Goal: Task Accomplishment & Management: Complete application form

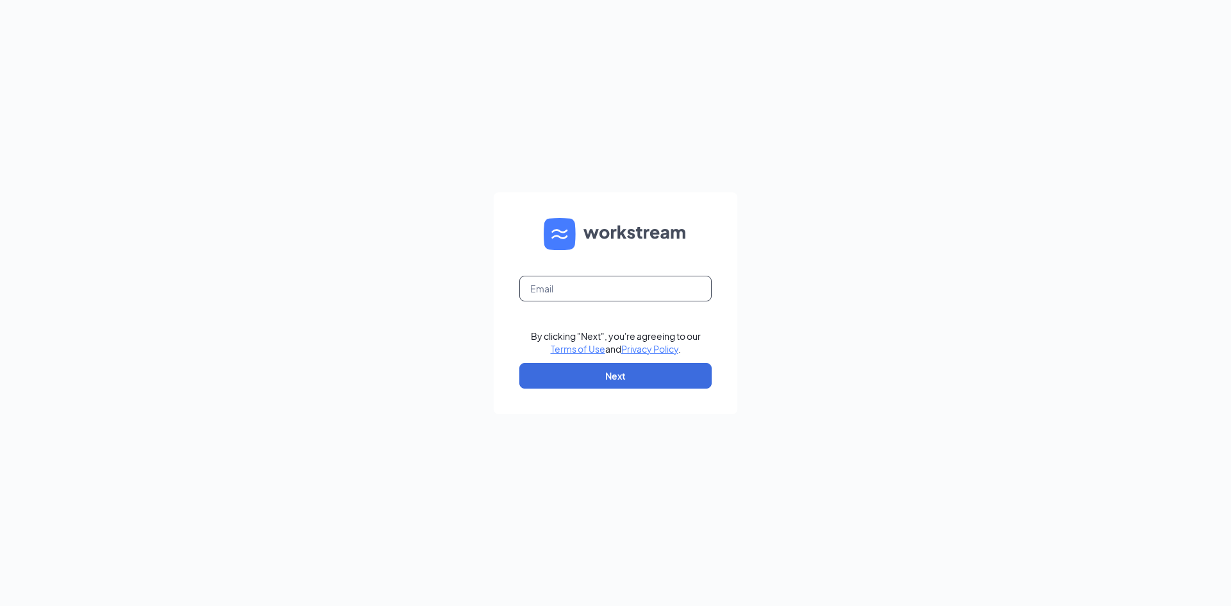
click at [562, 287] on input "text" at bounding box center [615, 289] width 192 height 26
type input "tvanhoutan21@gmail.com"
click at [624, 373] on button "Next" at bounding box center [615, 376] width 192 height 26
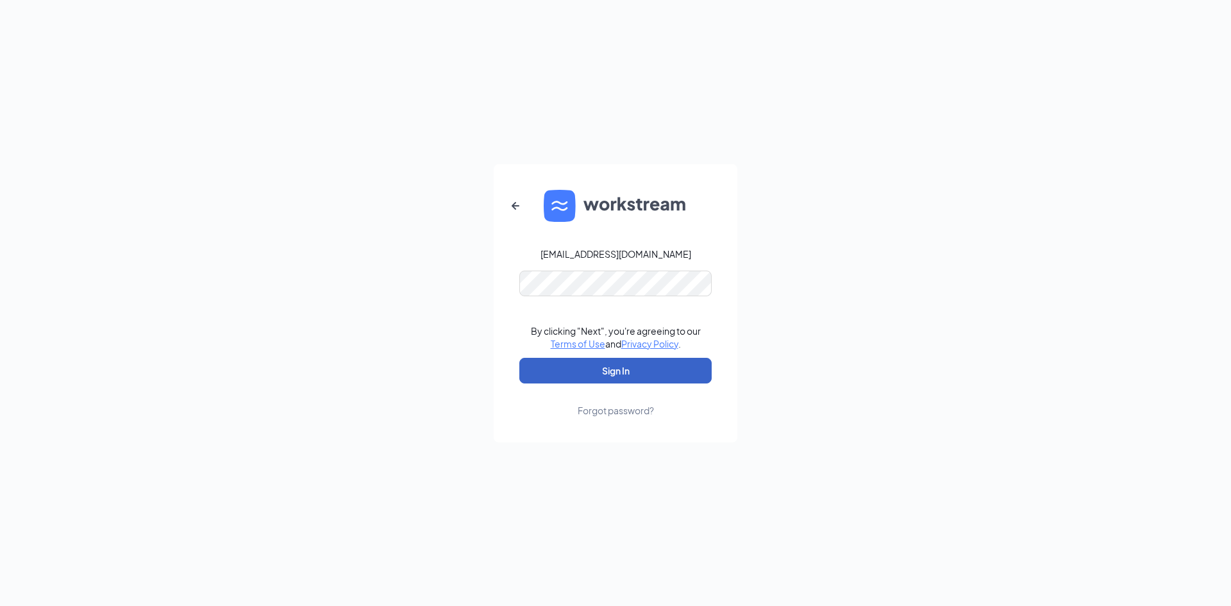
click at [576, 376] on button "Sign In" at bounding box center [615, 371] width 192 height 26
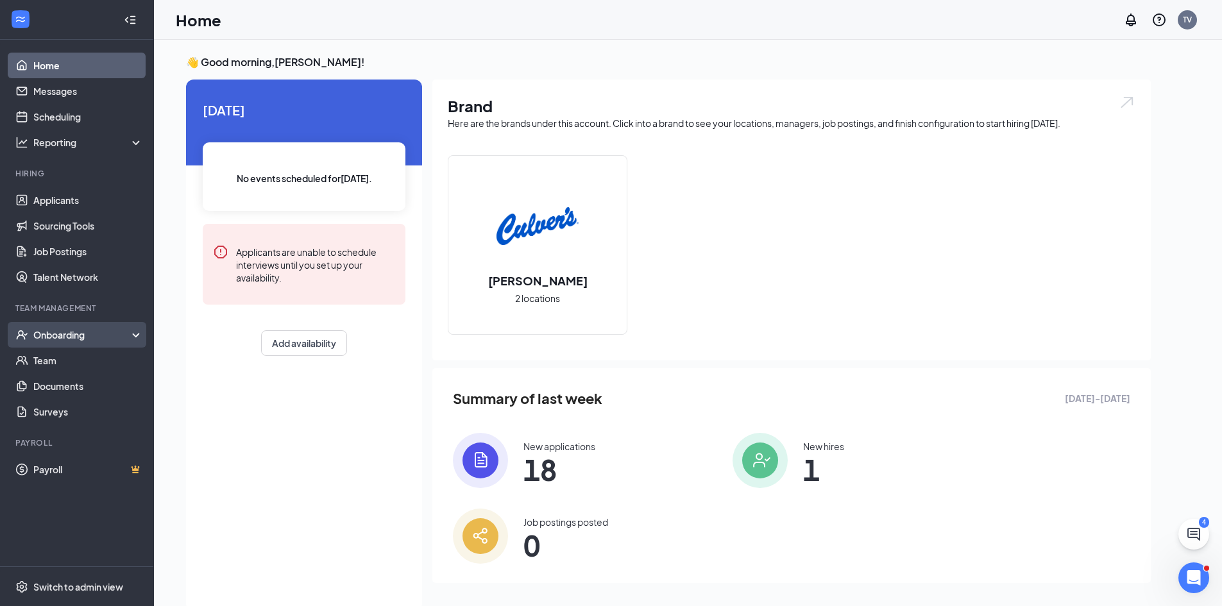
click at [74, 335] on div "Onboarding" at bounding box center [82, 334] width 99 height 13
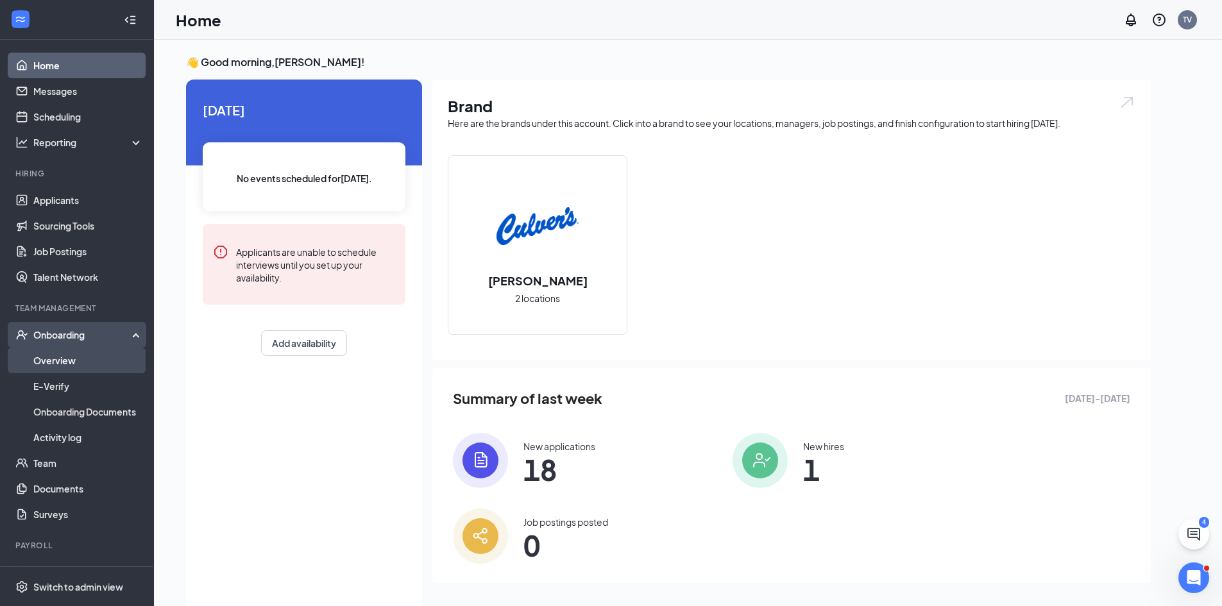
click at [63, 362] on link "Overview" at bounding box center [88, 361] width 110 height 26
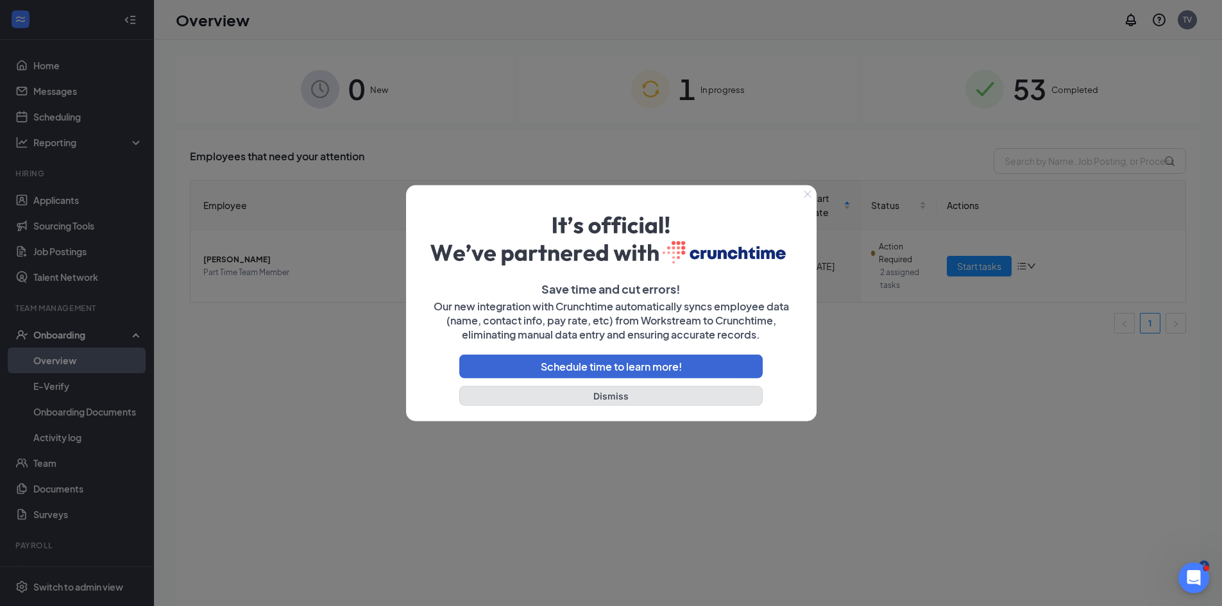
click at [591, 400] on button "Dismiss" at bounding box center [611, 396] width 304 height 20
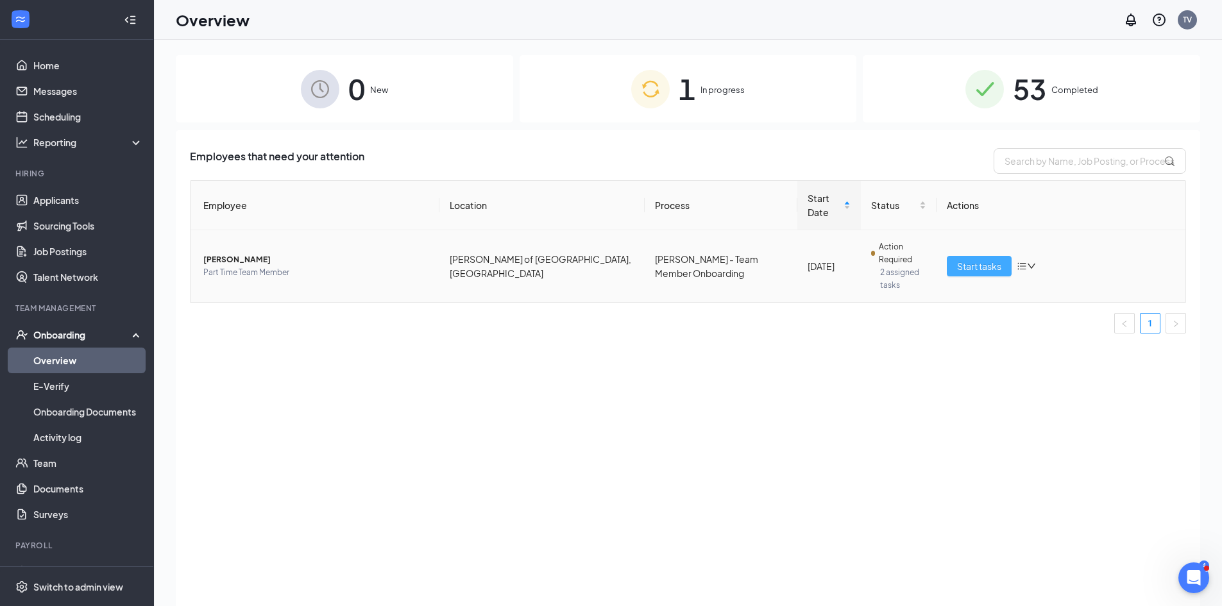
click at [968, 259] on span "Start tasks" at bounding box center [979, 266] width 44 height 14
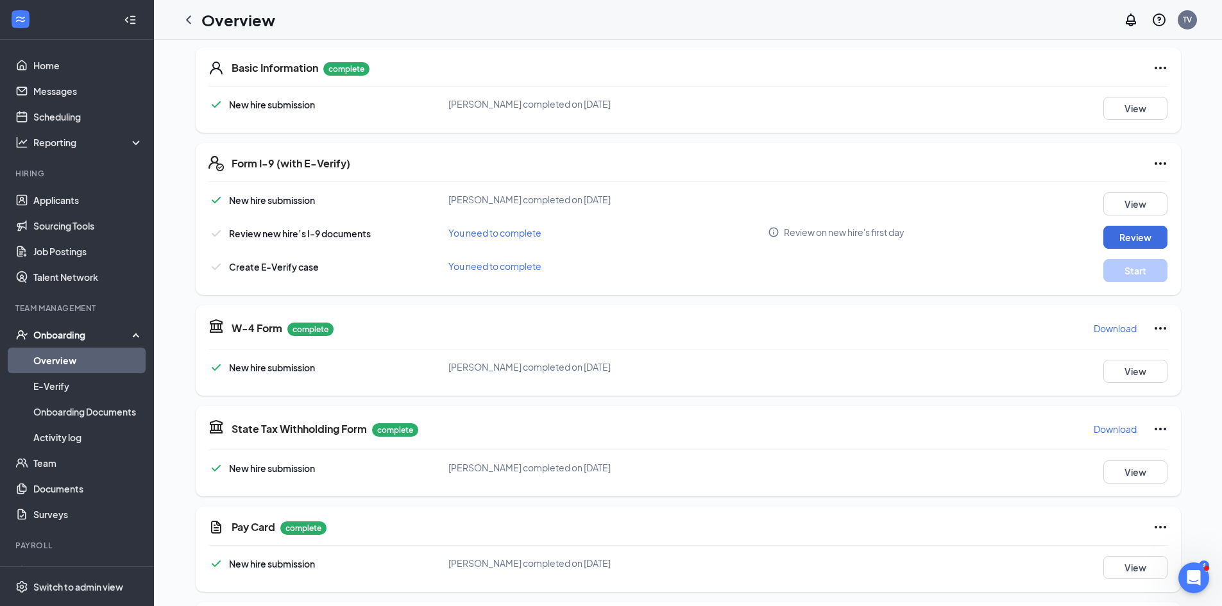
scroll to position [192, 0]
click at [1125, 231] on button "Review" at bounding box center [1135, 236] width 64 height 23
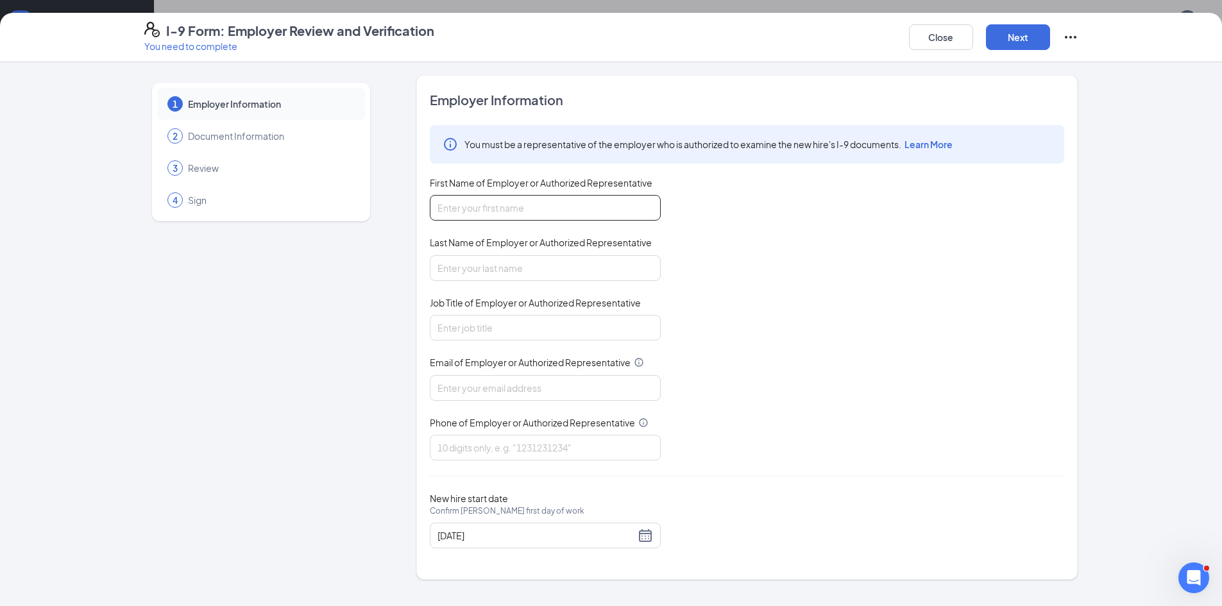
click at [524, 214] on input "First Name of Employer or Authorized Representative" at bounding box center [545, 208] width 231 height 26
type input "Eli"
type input "Dixon"
type input "Shift Manager"
click at [489, 388] on input "Email of Employer or Authorized Representative" at bounding box center [545, 388] width 231 height 26
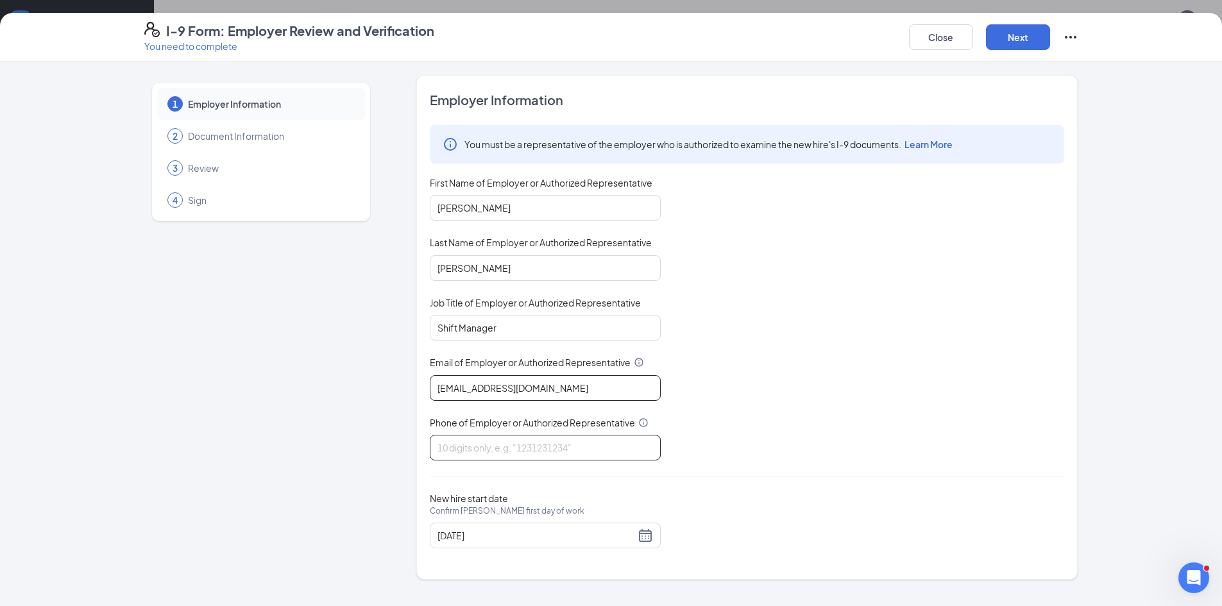
type input "[EMAIL_ADDRESS][DOMAIN_NAME]"
click at [504, 456] on input "Phone of Employer or Authorized Representative" at bounding box center [545, 448] width 231 height 26
type input "7632205123"
click at [645, 538] on div "08/28/2025" at bounding box center [544, 535] width 215 height 15
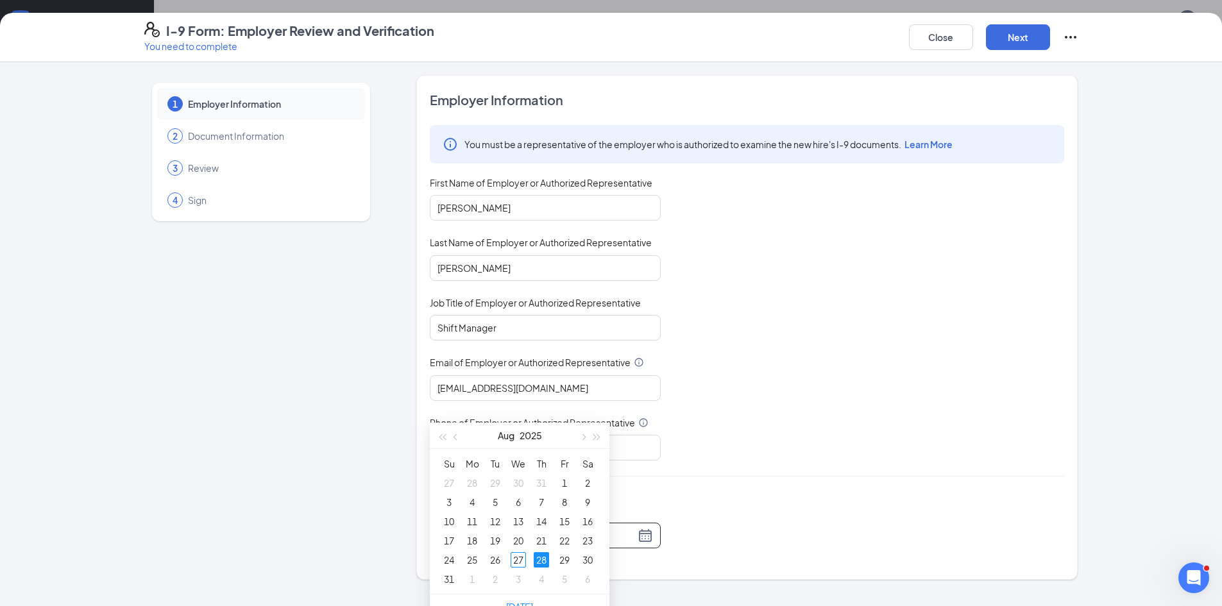
scroll to position [257, 0]
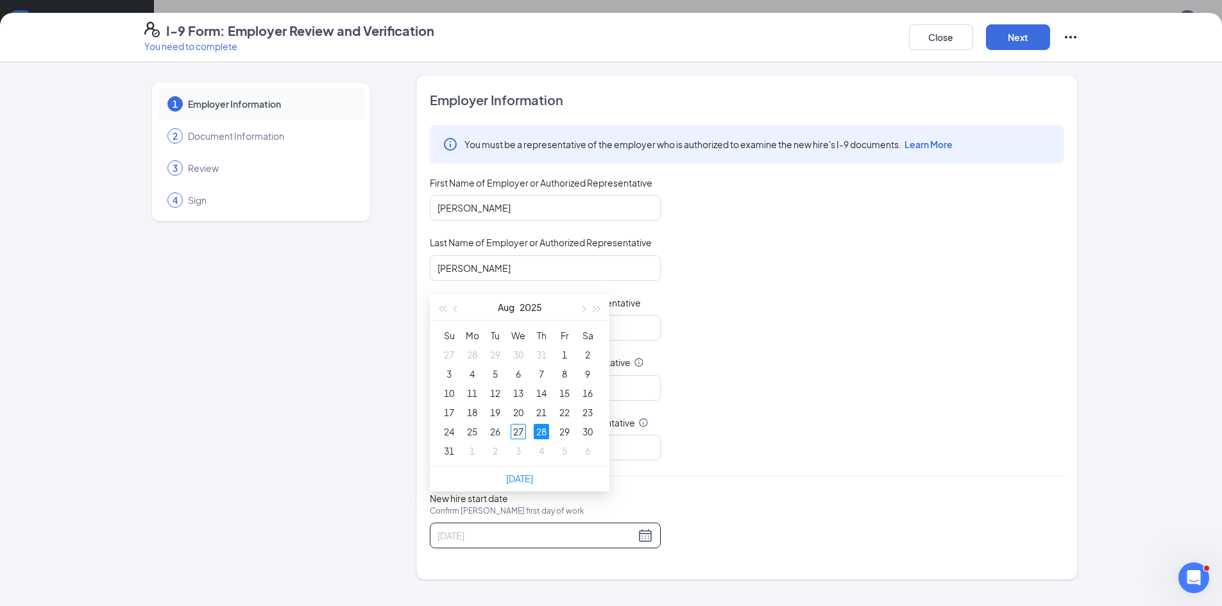
type input "08/27/2025"
click at [519, 428] on div "27" at bounding box center [517, 431] width 15 height 15
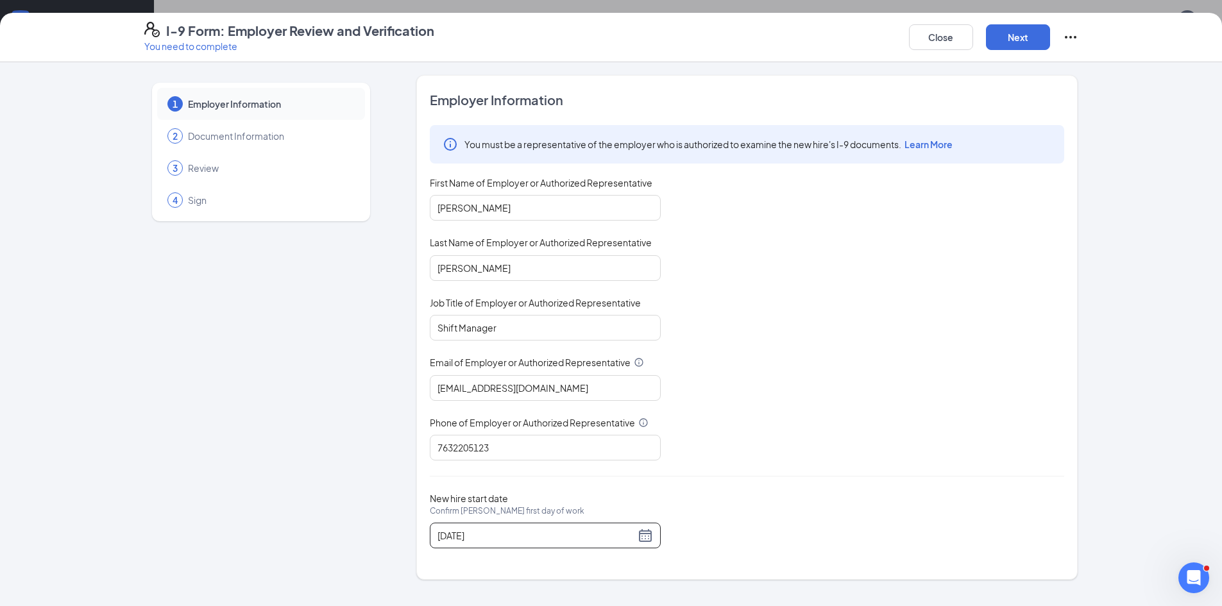
scroll to position [0, 0]
click at [1026, 38] on button "Next" at bounding box center [1018, 37] width 64 height 26
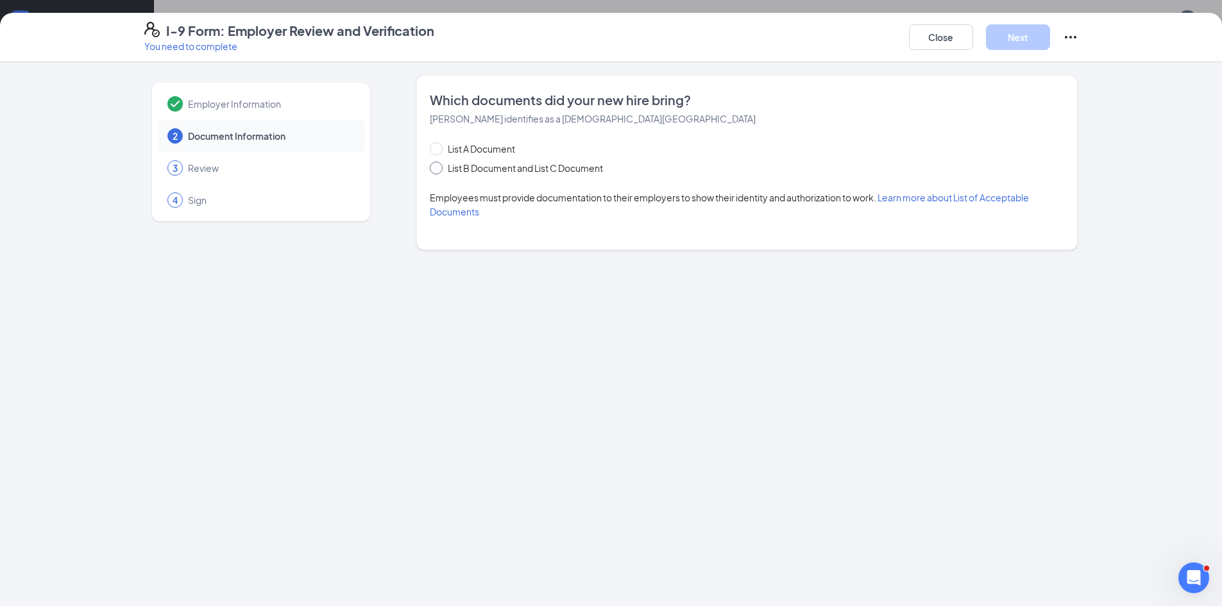
click at [435, 169] on input "List B Document and List C Document" at bounding box center [434, 166] width 9 height 9
radio input "true"
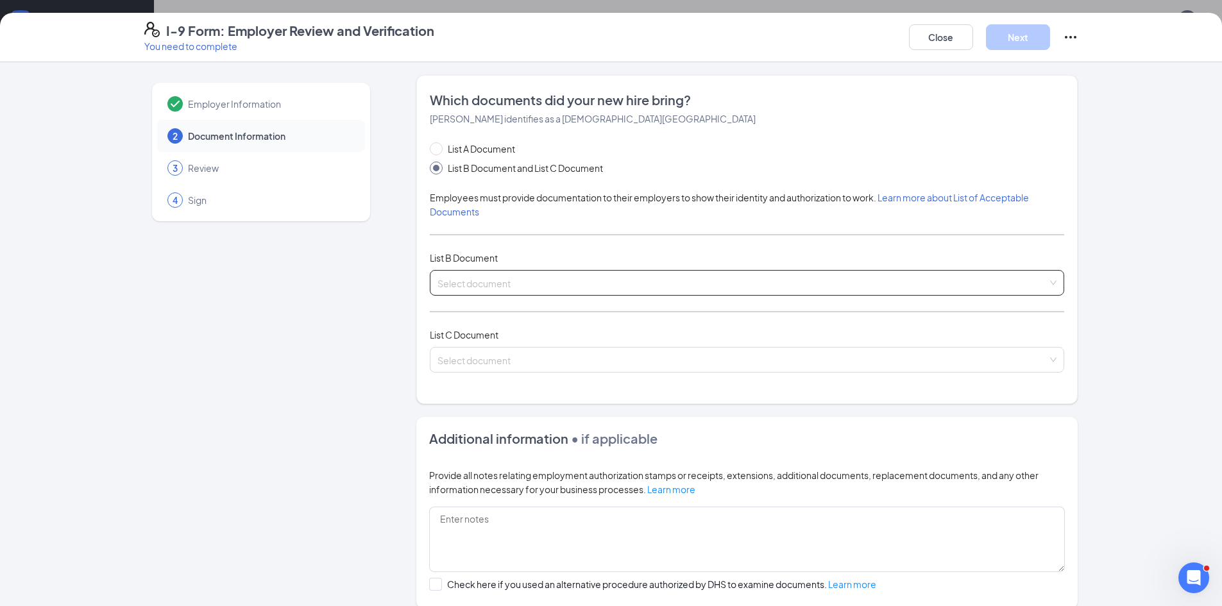
click at [514, 285] on input "search" at bounding box center [742, 280] width 610 height 19
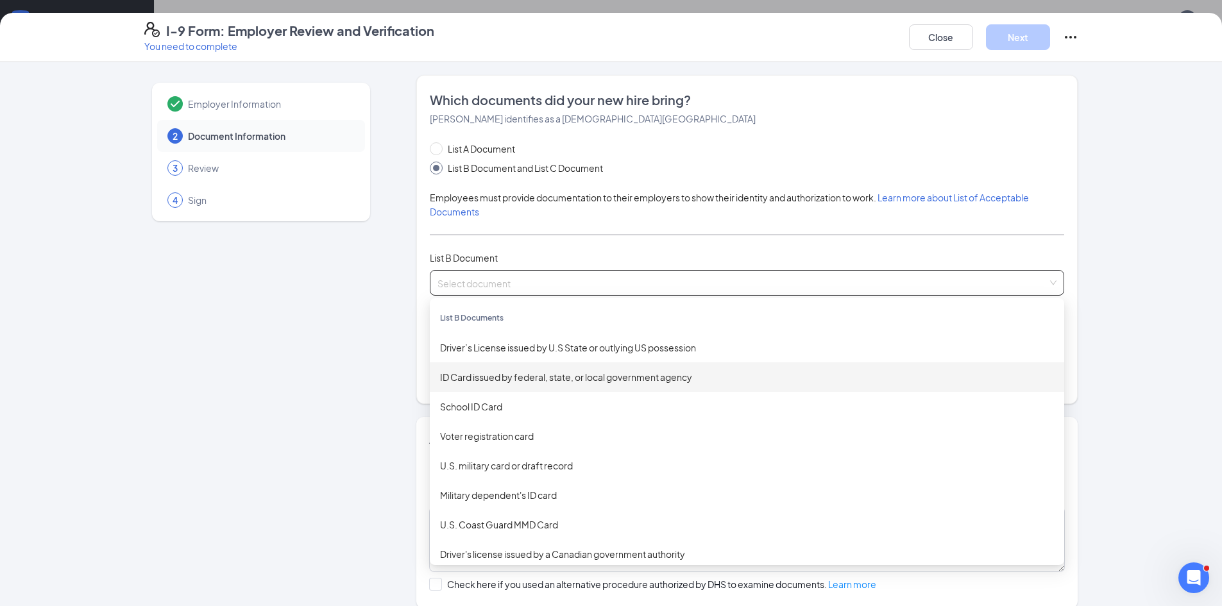
click at [553, 382] on div "ID Card issued by federal, state, or local government agency" at bounding box center [747, 377] width 614 height 14
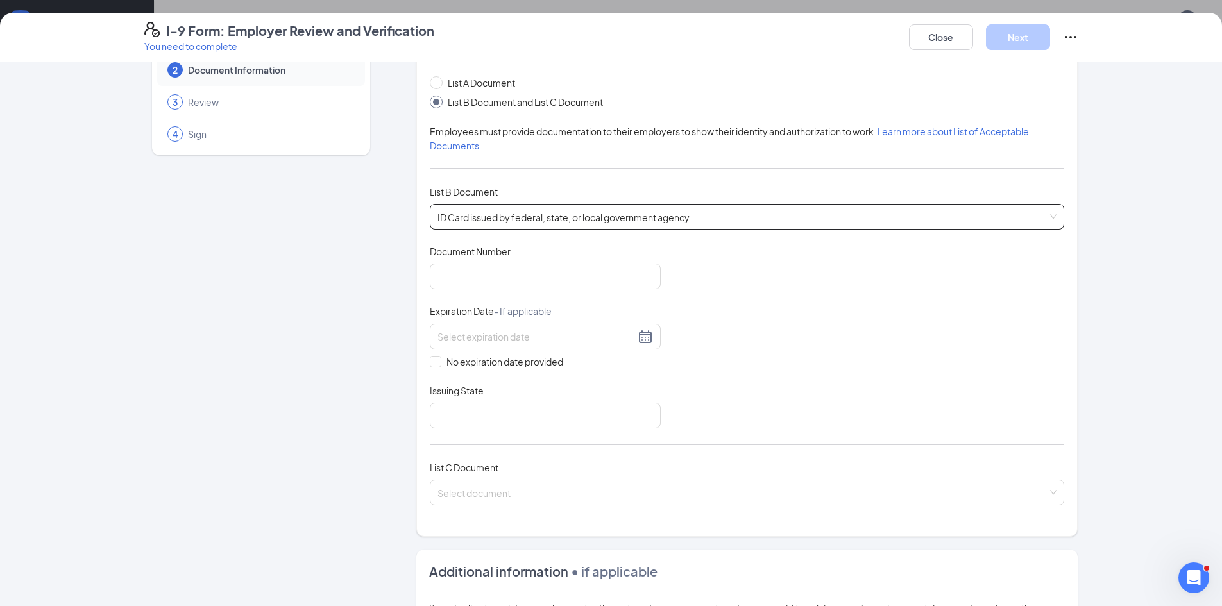
scroll to position [192, 0]
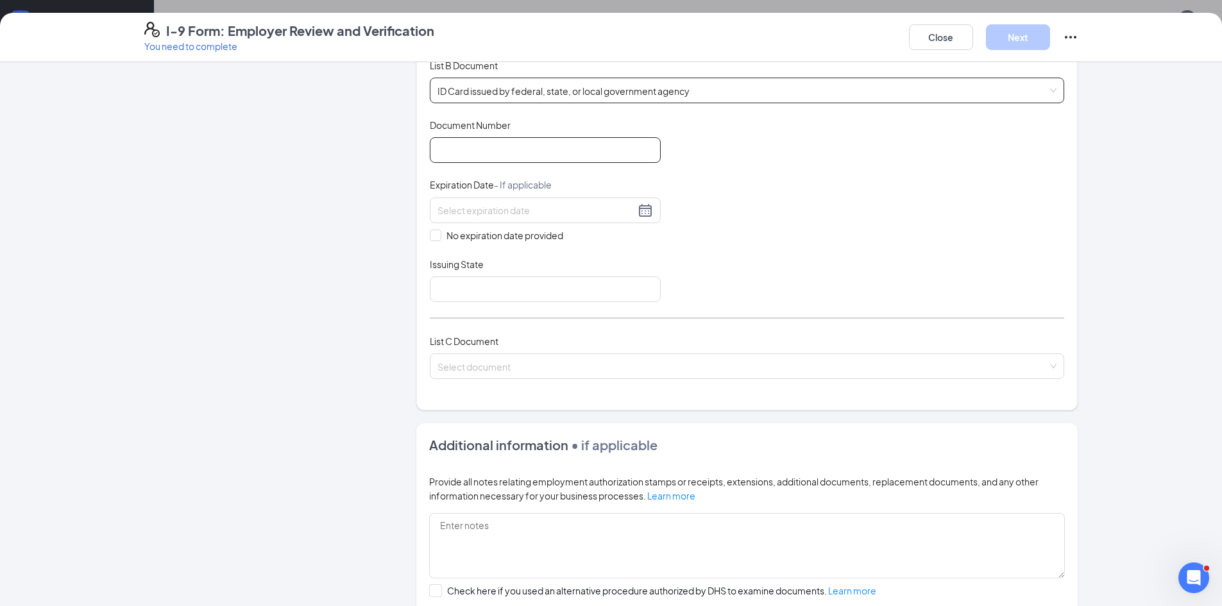
click at [511, 148] on input "Document Number" at bounding box center [545, 150] width 231 height 26
type input "s939-138-621-021"
click at [635, 212] on div at bounding box center [544, 210] width 215 height 15
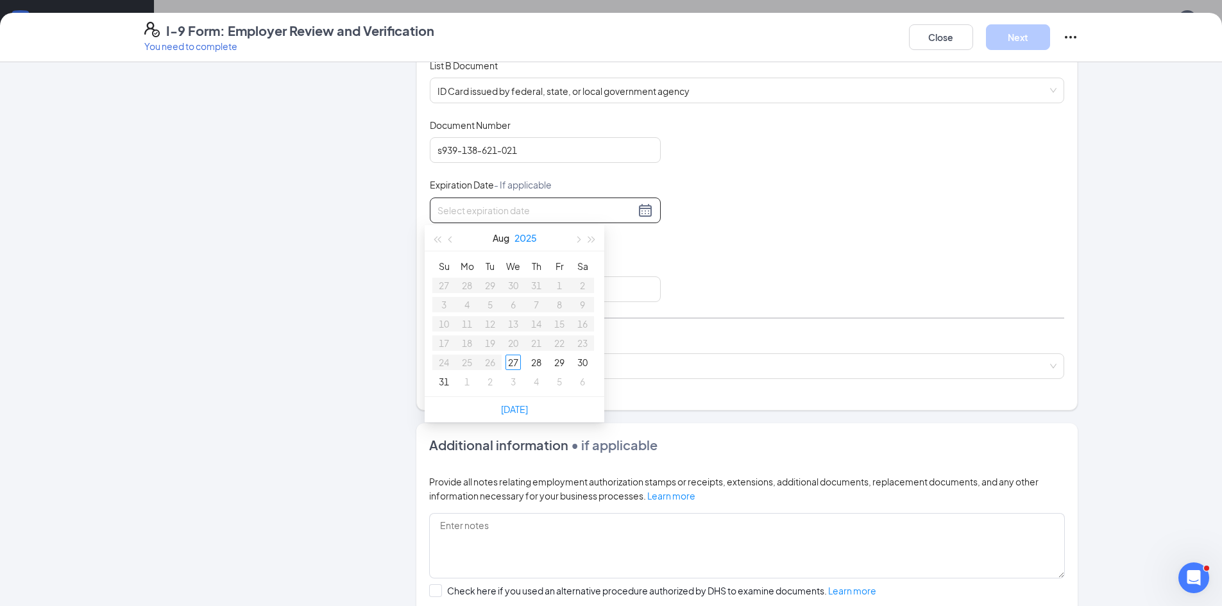
click at [532, 237] on button "2025" at bounding box center [525, 238] width 22 height 26
type input "08/27/2029"
click at [521, 405] on div "2029" at bounding box center [514, 399] width 38 height 15
type input "08/01/2029"
type input "07/31/2029"
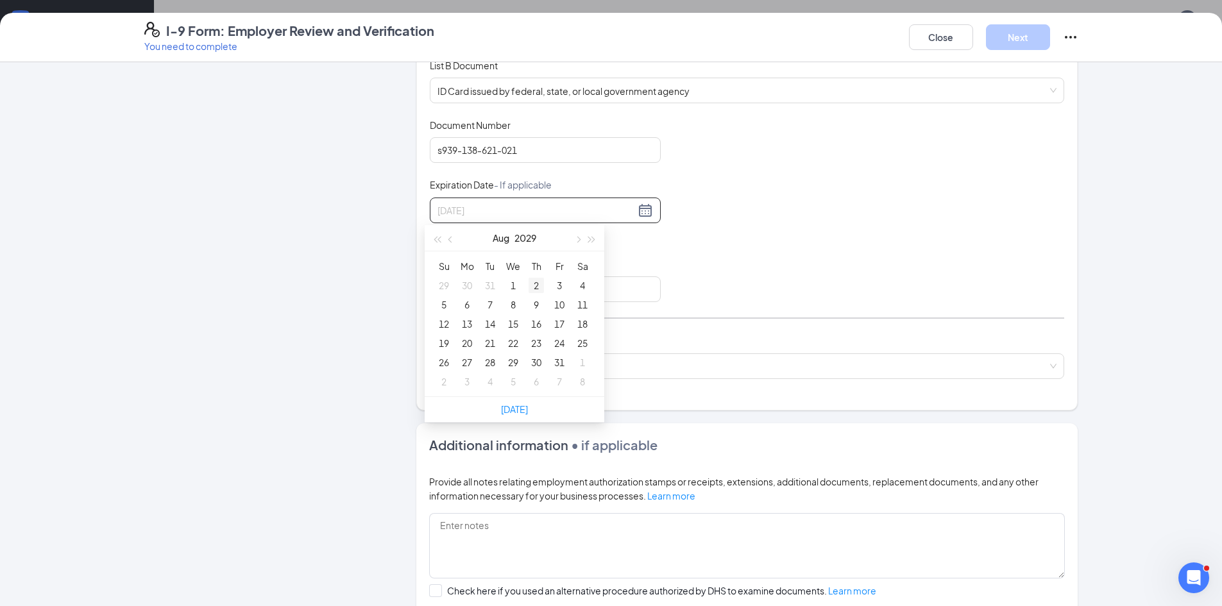
type input "08/02/2029"
click at [437, 243] on button "button" at bounding box center [437, 238] width 14 height 26
click at [590, 239] on span "button" at bounding box center [592, 240] width 6 height 6
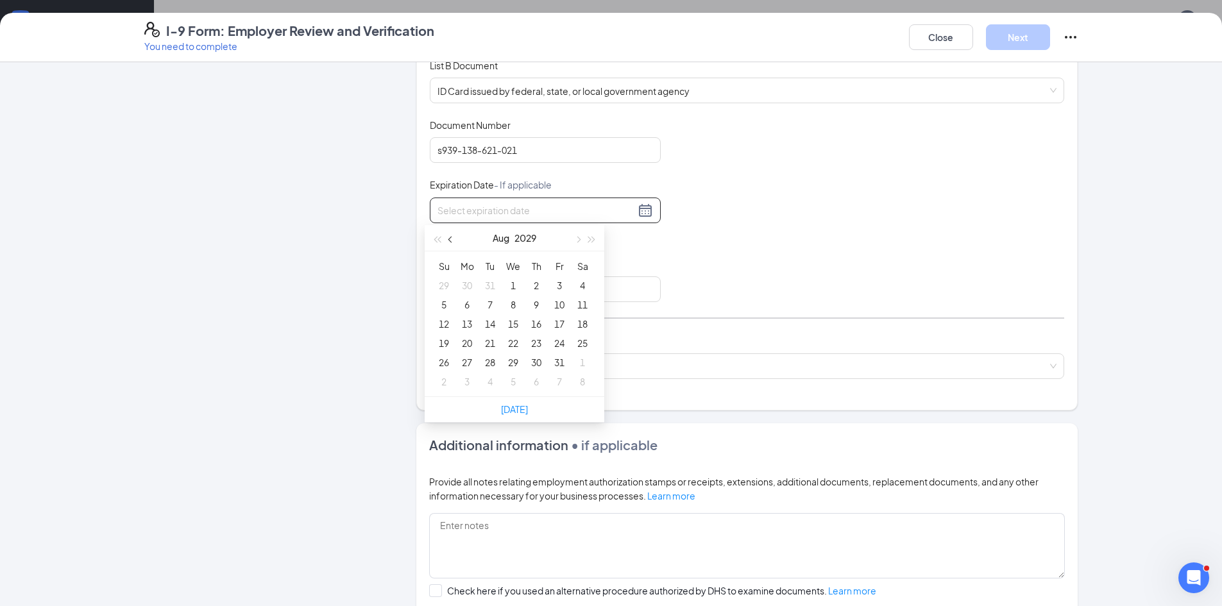
click at [451, 240] on span "button" at bounding box center [451, 240] width 6 height 6
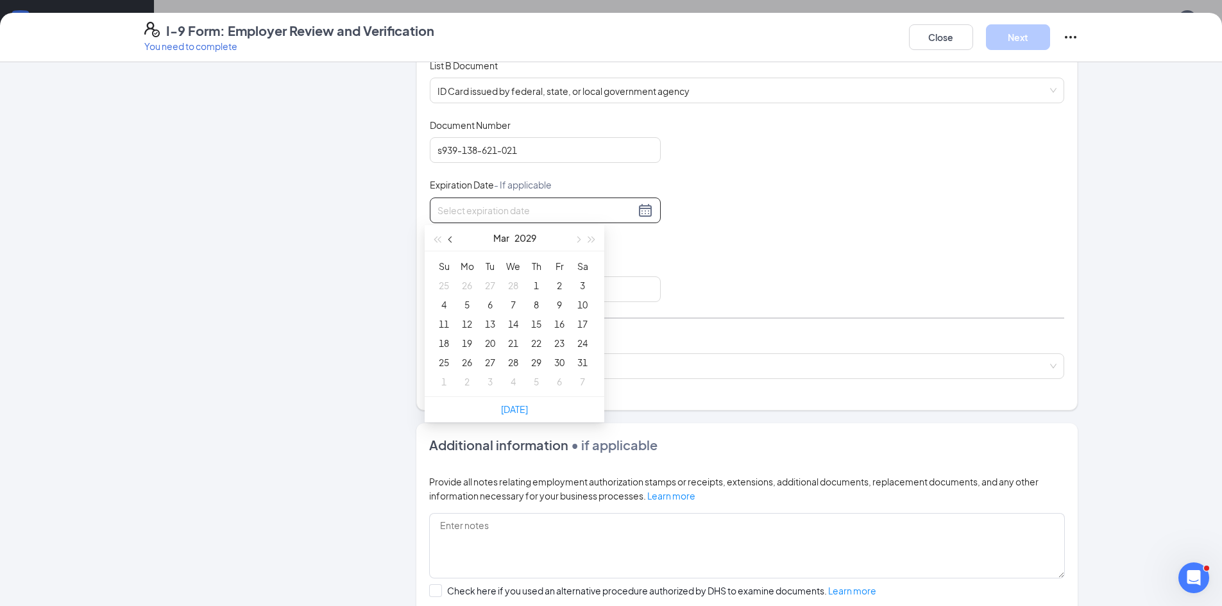
click at [451, 240] on span "button" at bounding box center [451, 240] width 6 height 6
type input "01/17/2029"
click at [515, 324] on div "17" at bounding box center [512, 323] width 15 height 15
click at [461, 287] on input "Issuing State" at bounding box center [545, 289] width 231 height 26
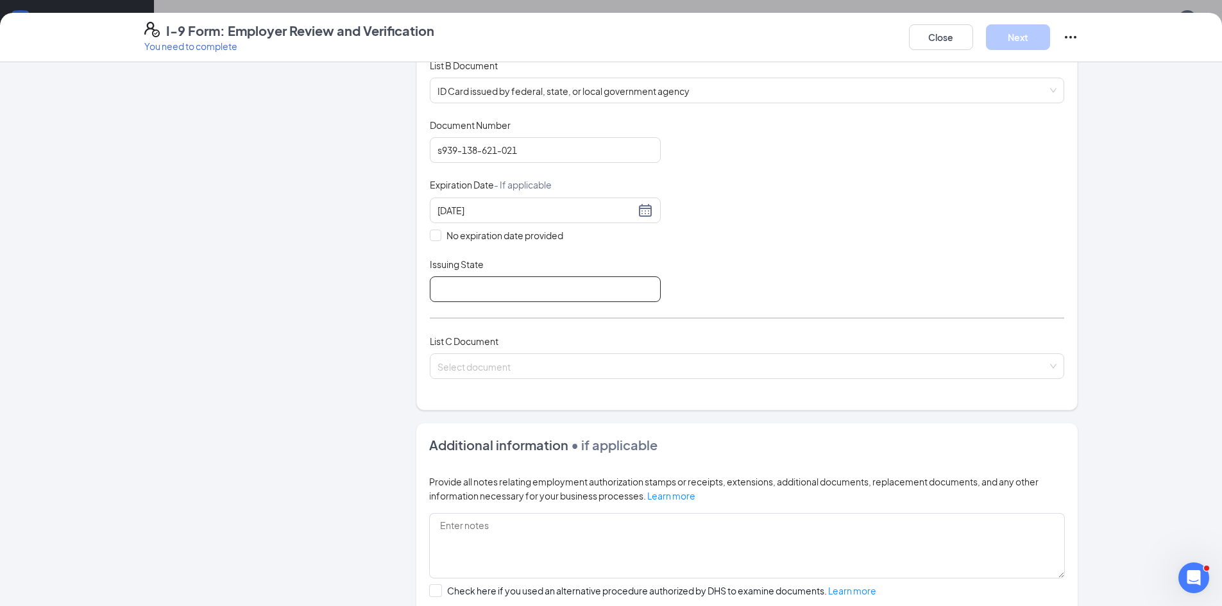
type input "MN"
click at [509, 358] on input "search" at bounding box center [742, 363] width 610 height 19
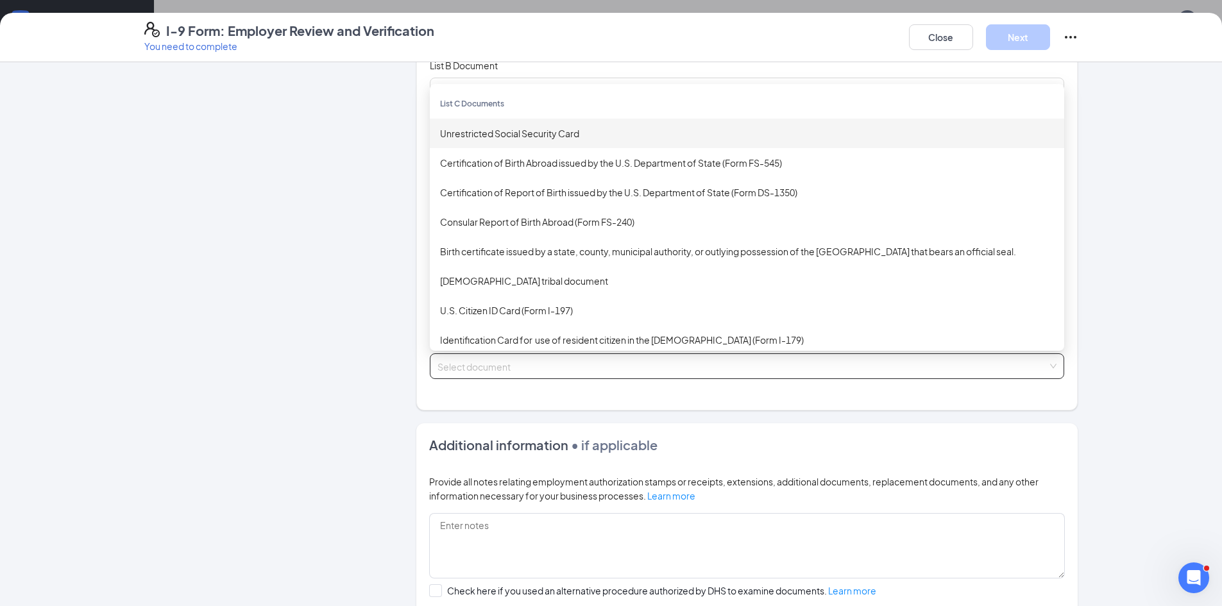
click at [600, 136] on div "Unrestricted Social Security Card" at bounding box center [747, 133] width 614 height 14
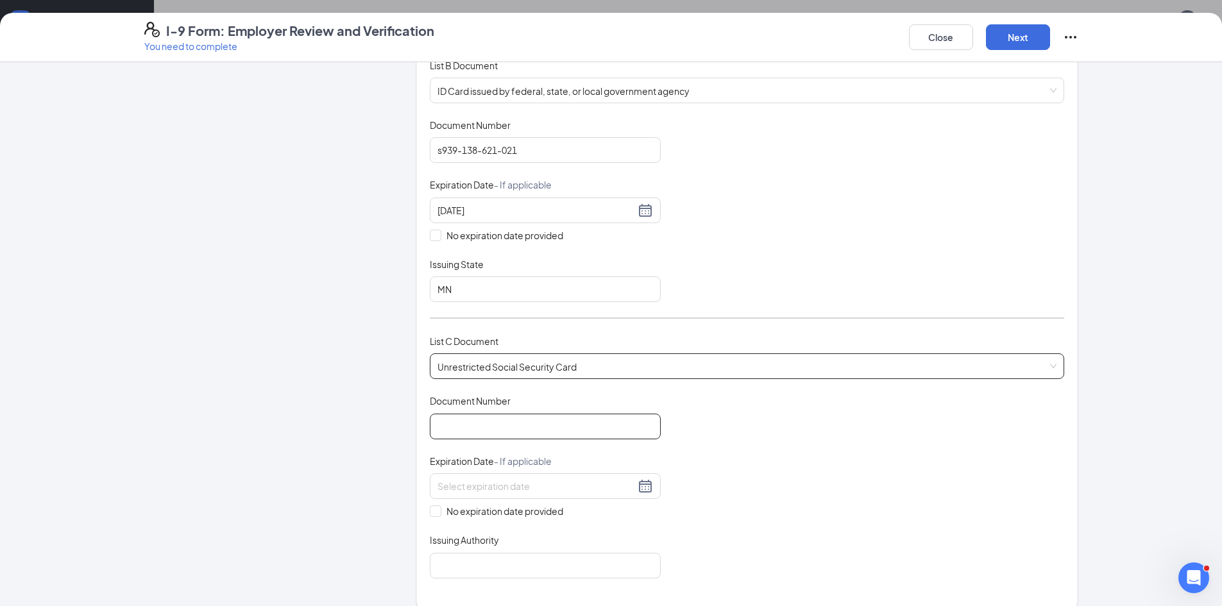
click at [517, 430] on input "Document Number" at bounding box center [545, 427] width 231 height 26
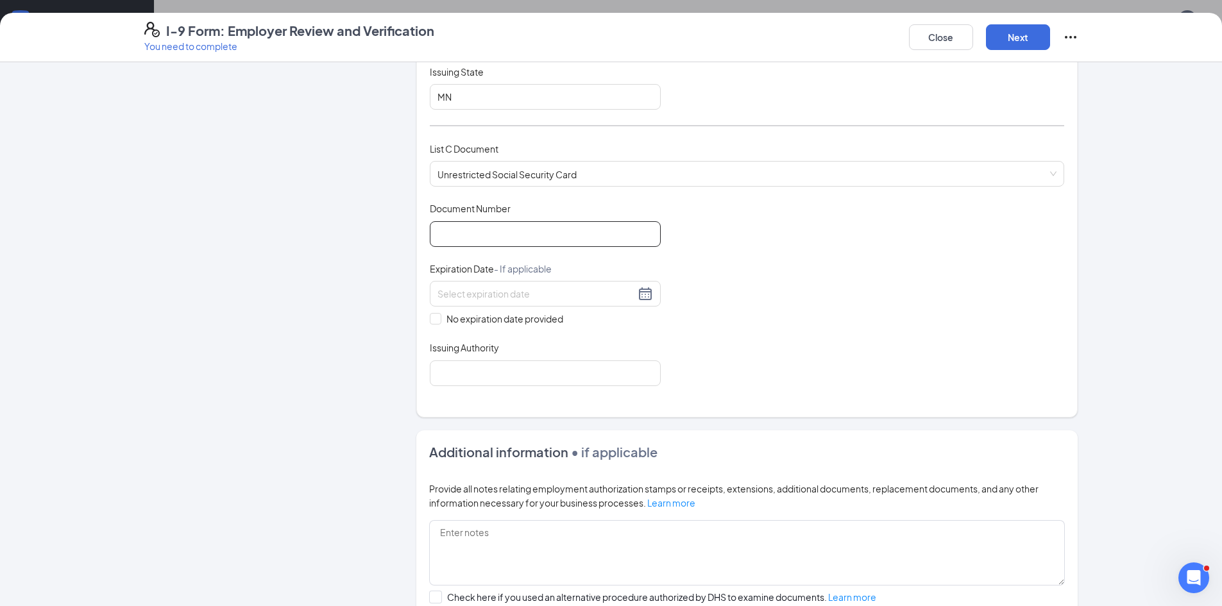
scroll to position [449, 0]
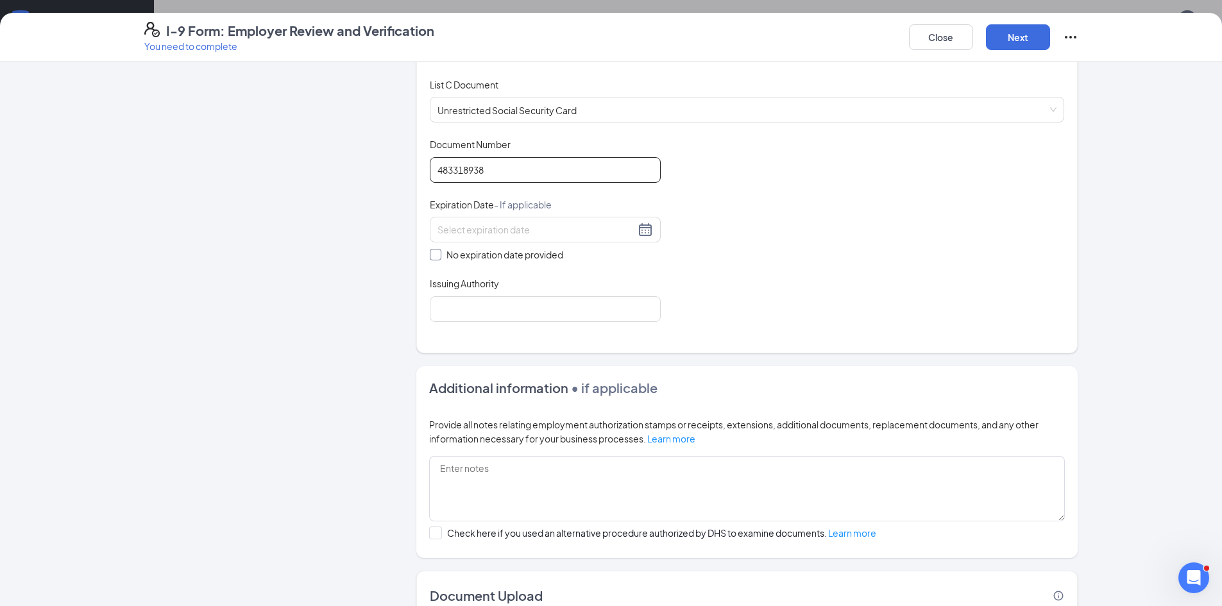
type input "483318938"
click at [433, 253] on input "No expiration date provided" at bounding box center [434, 253] width 9 height 9
checkbox input "true"
click at [461, 310] on input "Issuing Authority" at bounding box center [545, 311] width 231 height 26
type input "Social Security Administration"
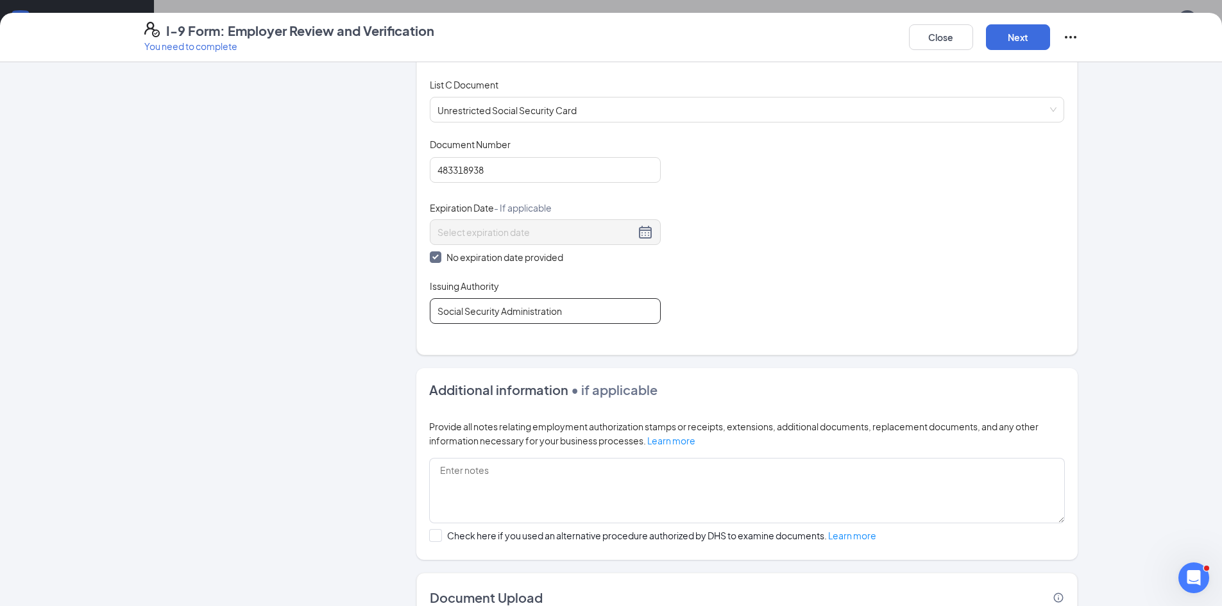
scroll to position [537, 0]
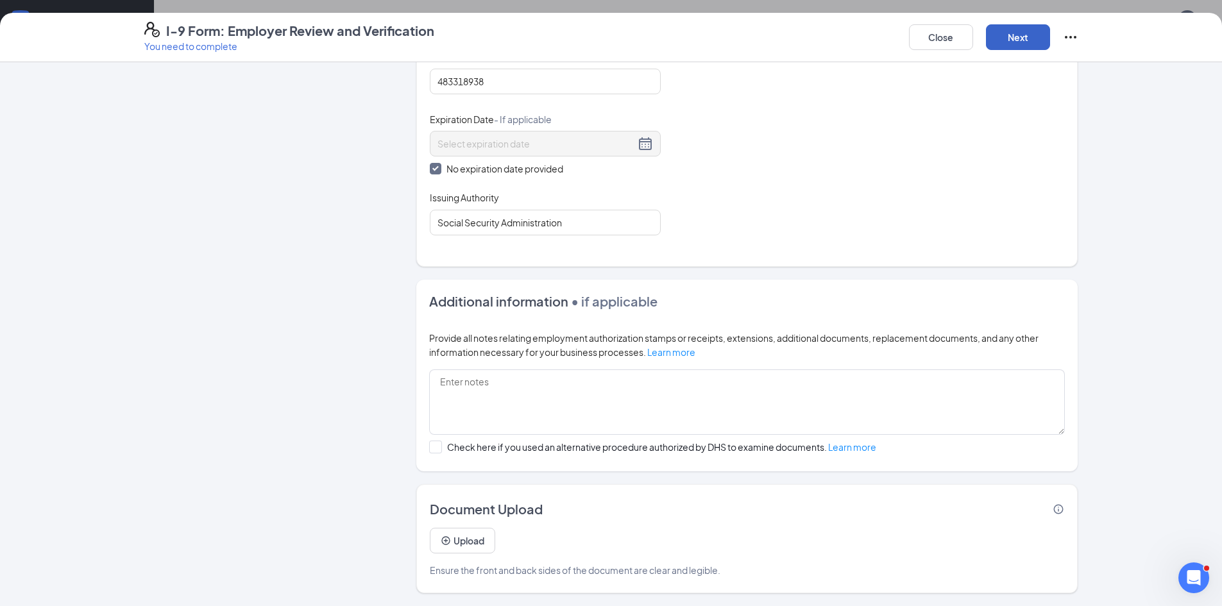
click at [1020, 41] on button "Next" at bounding box center [1018, 37] width 64 height 26
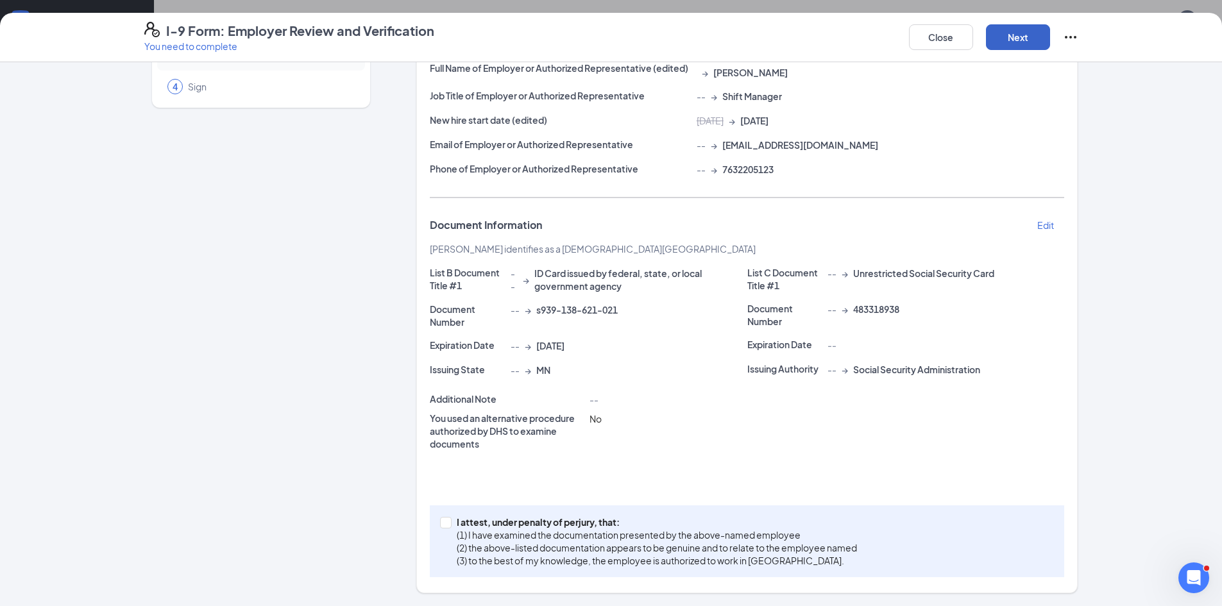
scroll to position [257, 0]
click at [441, 523] on input "I attest, under penalty of perjury, that: (1) I have examined the documentation…" at bounding box center [444, 521] width 9 height 9
checkbox input "true"
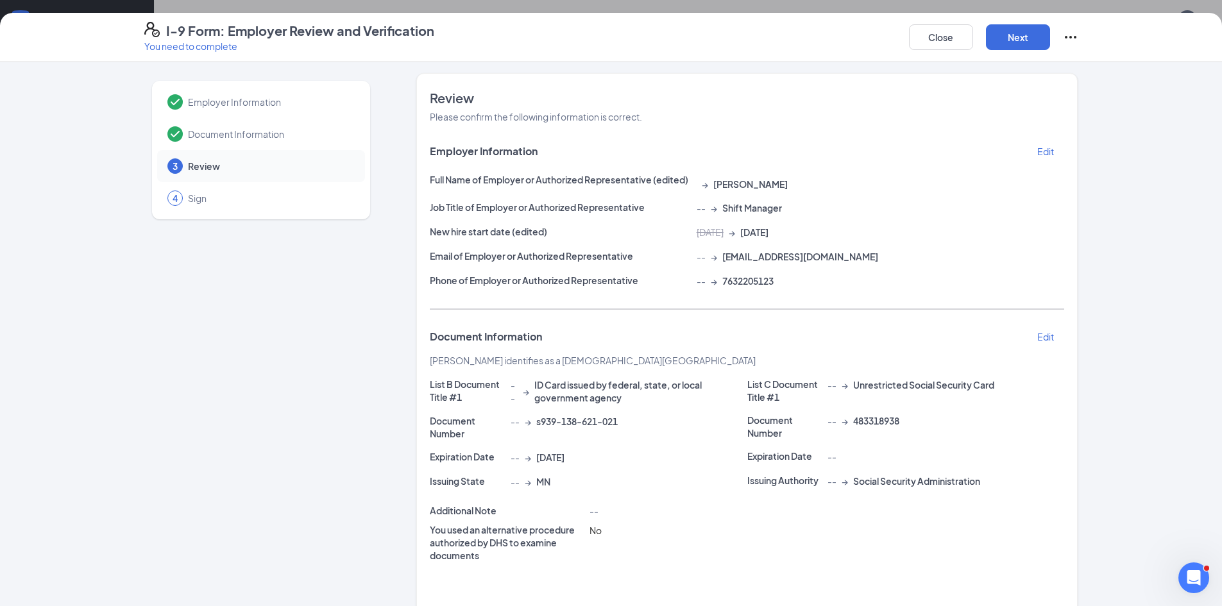
scroll to position [0, 0]
click at [1018, 31] on button "Next" at bounding box center [1018, 37] width 64 height 26
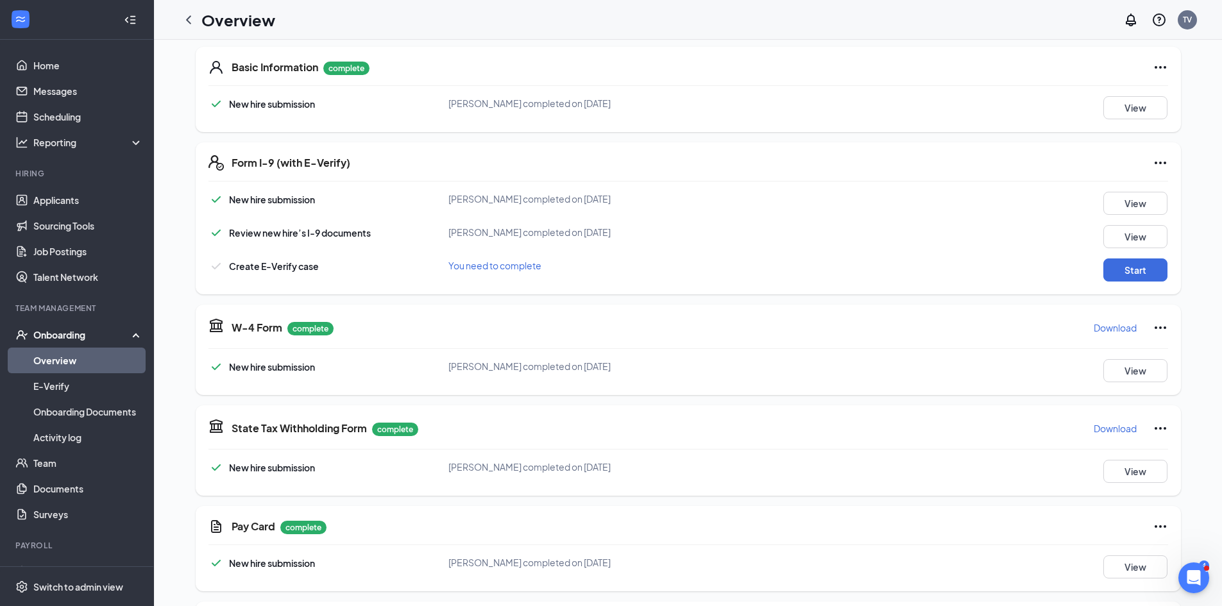
click at [1161, 160] on icon "Ellipses" at bounding box center [1159, 162] width 15 height 15
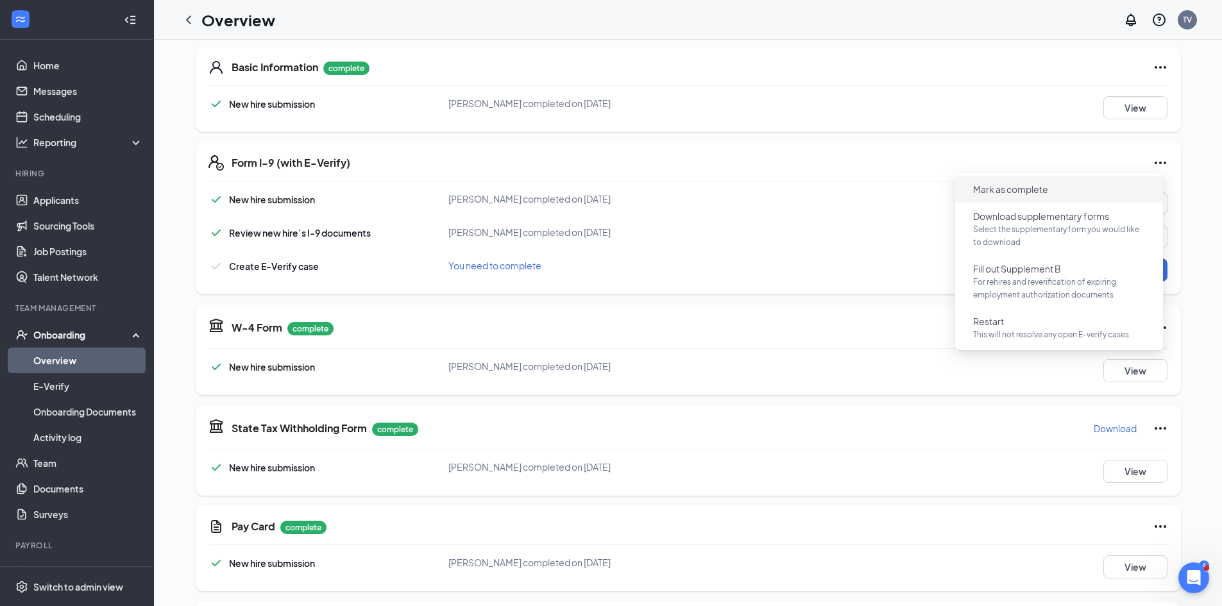
click at [1022, 179] on button "Mark as complete" at bounding box center [1011, 189] width 96 height 21
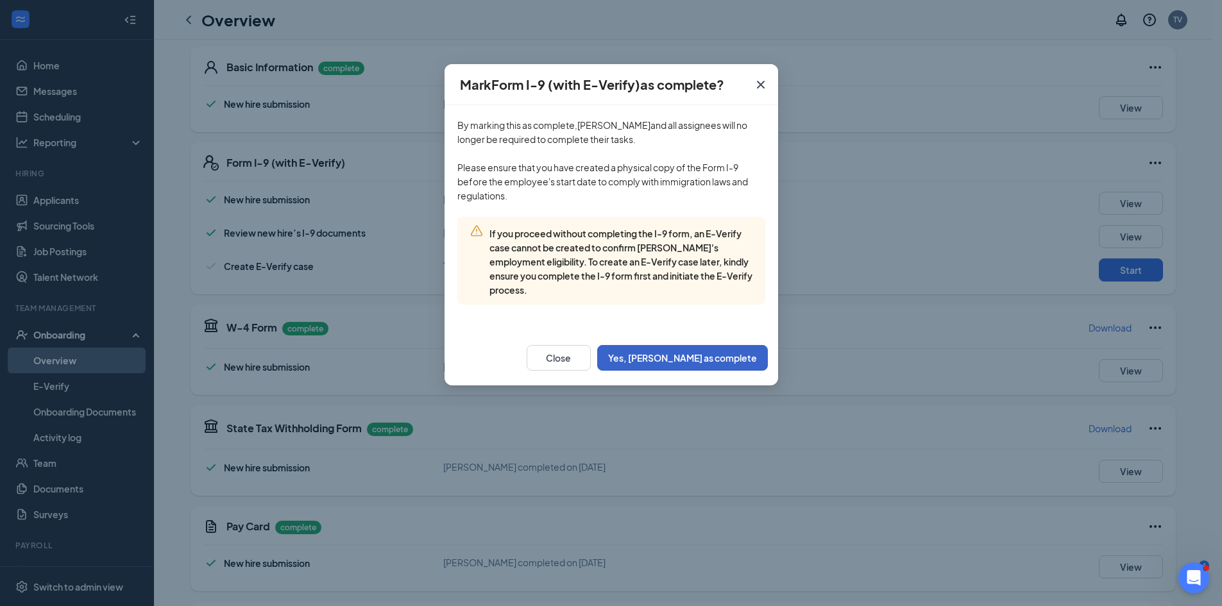
click at [721, 355] on button "Yes, mark as complete" at bounding box center [682, 358] width 171 height 26
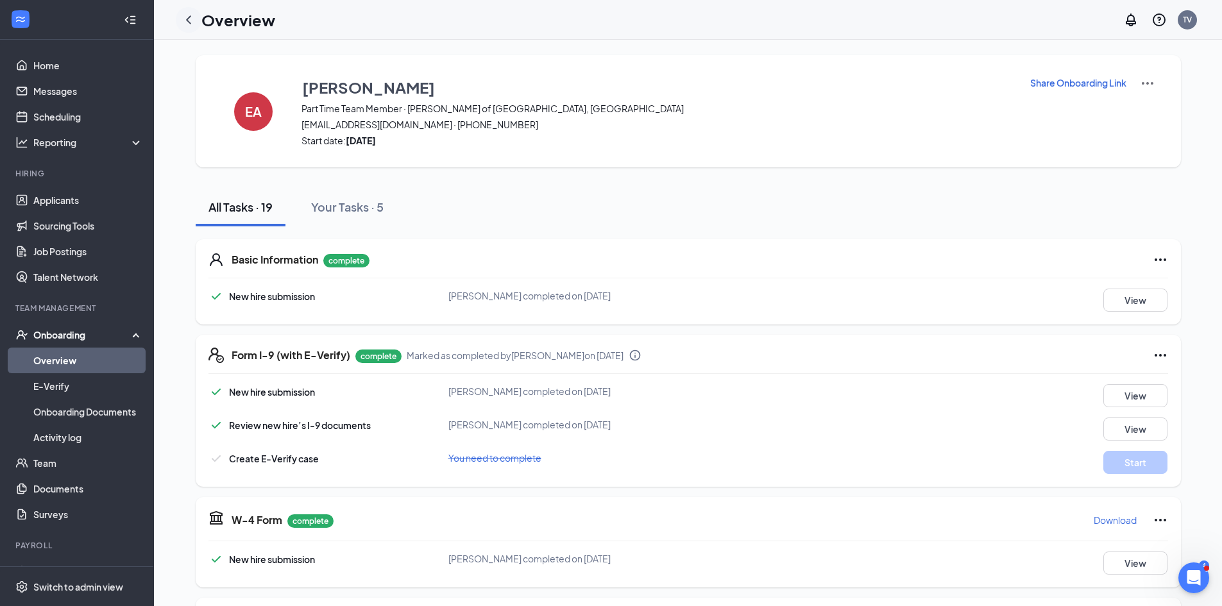
click at [186, 17] on icon "ChevronLeft" at bounding box center [188, 19] width 15 height 15
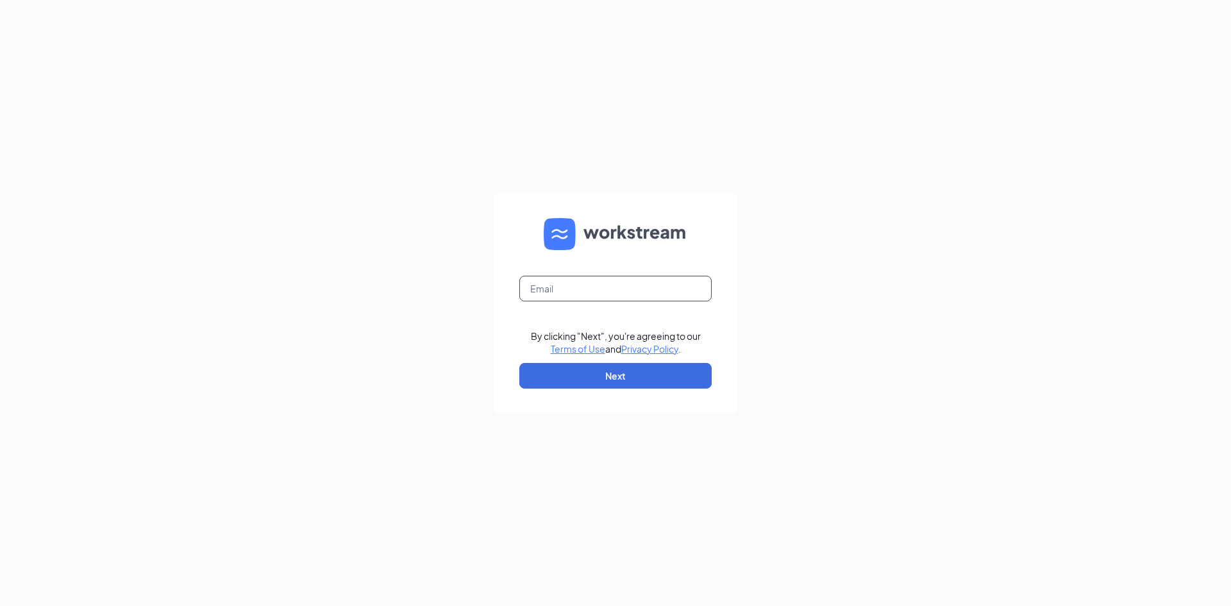
click at [590, 293] on input "text" at bounding box center [615, 289] width 192 height 26
type input "[EMAIL_ADDRESS][DOMAIN_NAME]"
click at [618, 378] on button "Next" at bounding box center [615, 376] width 192 height 26
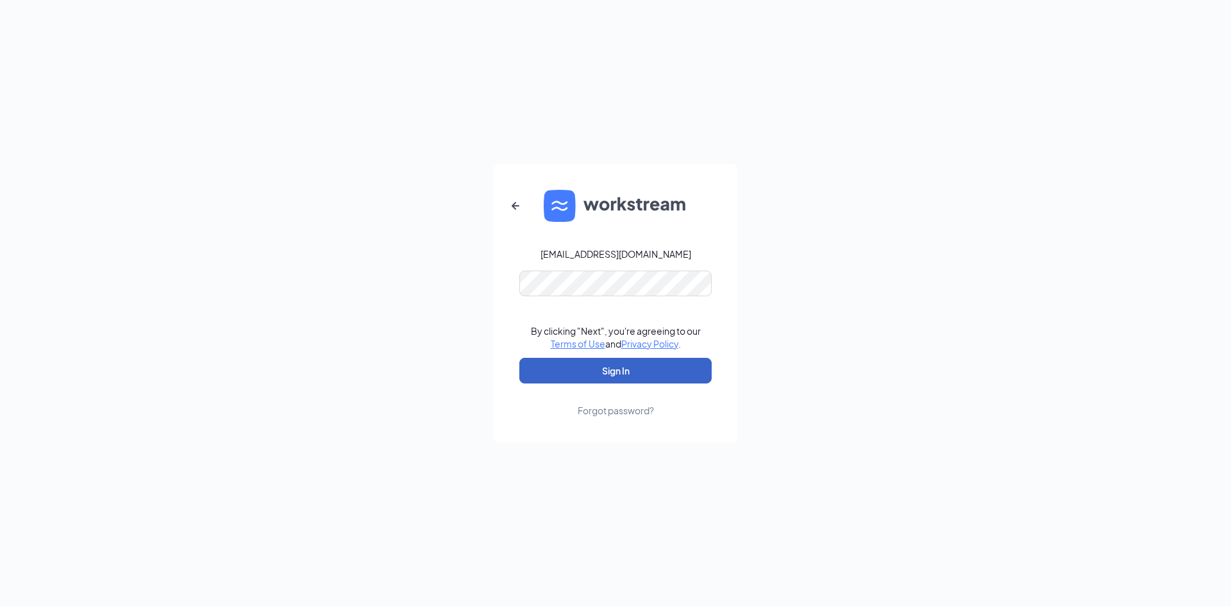
click at [636, 371] on button "Sign In" at bounding box center [615, 371] width 192 height 26
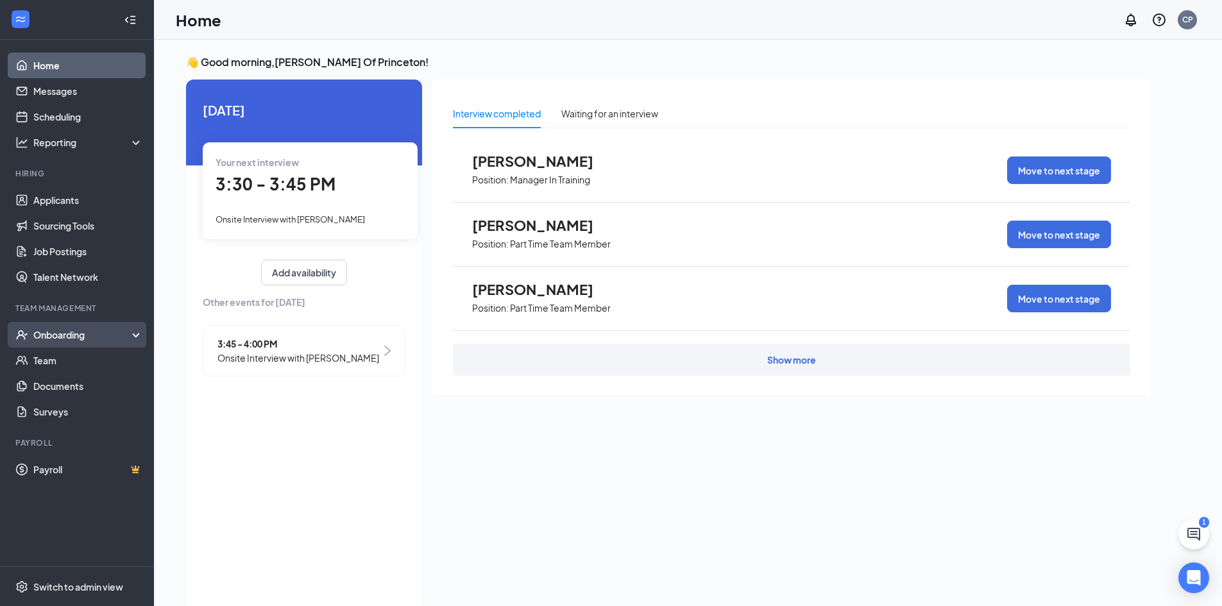
click at [71, 335] on div "Onboarding" at bounding box center [82, 334] width 99 height 13
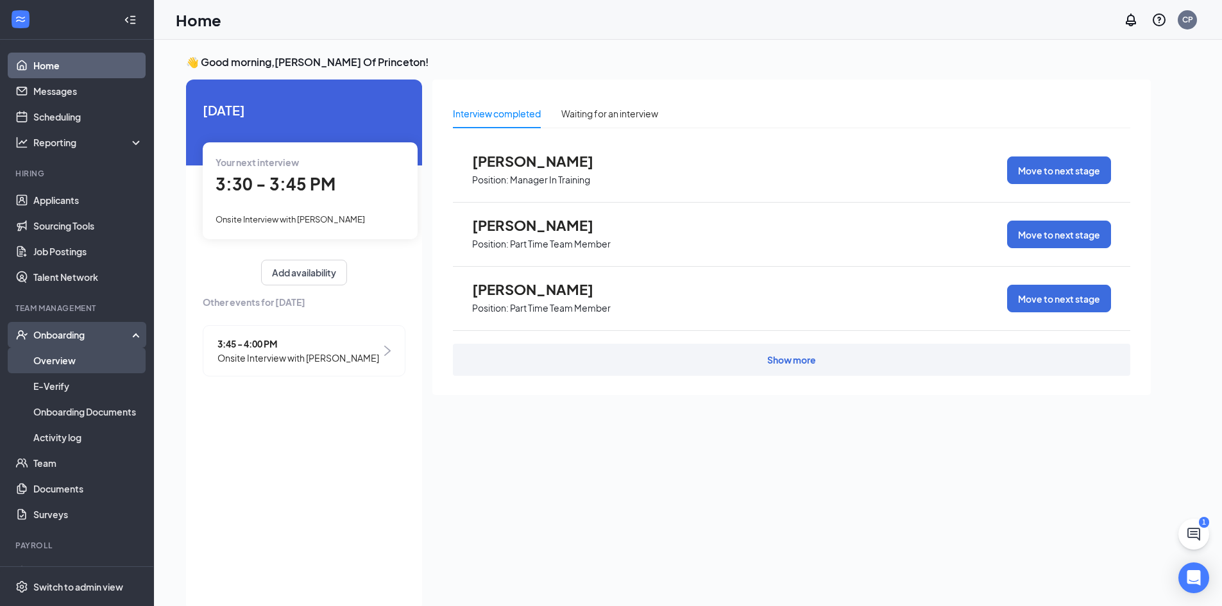
click at [76, 358] on link "Overview" at bounding box center [88, 361] width 110 height 26
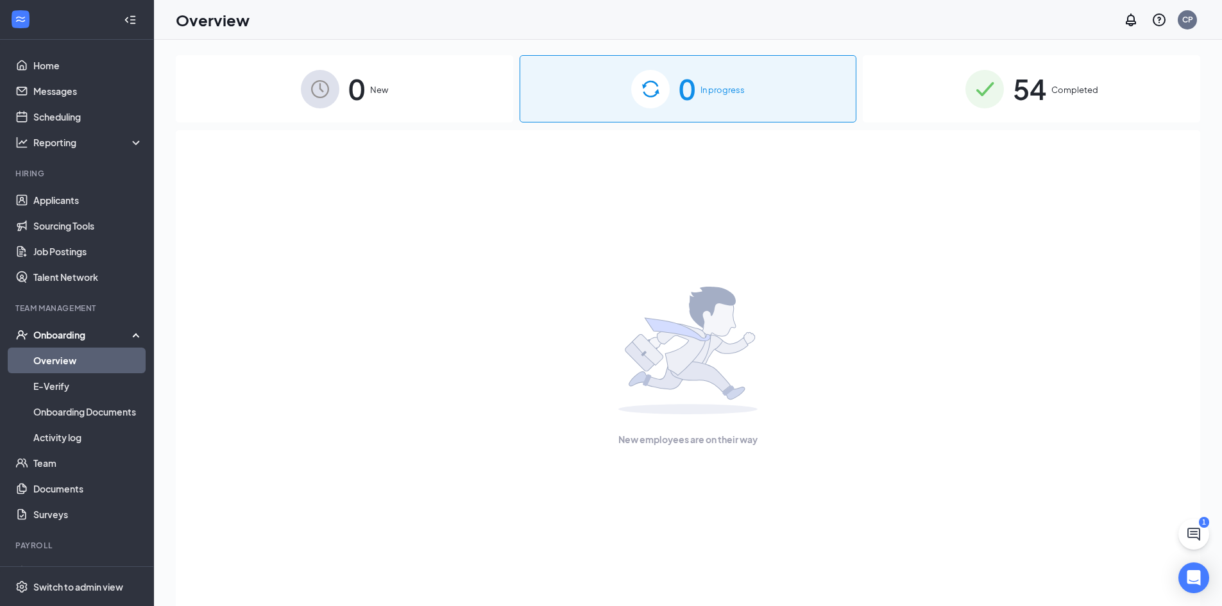
click at [1009, 85] on div "54 Completed" at bounding box center [1030, 88] width 337 height 67
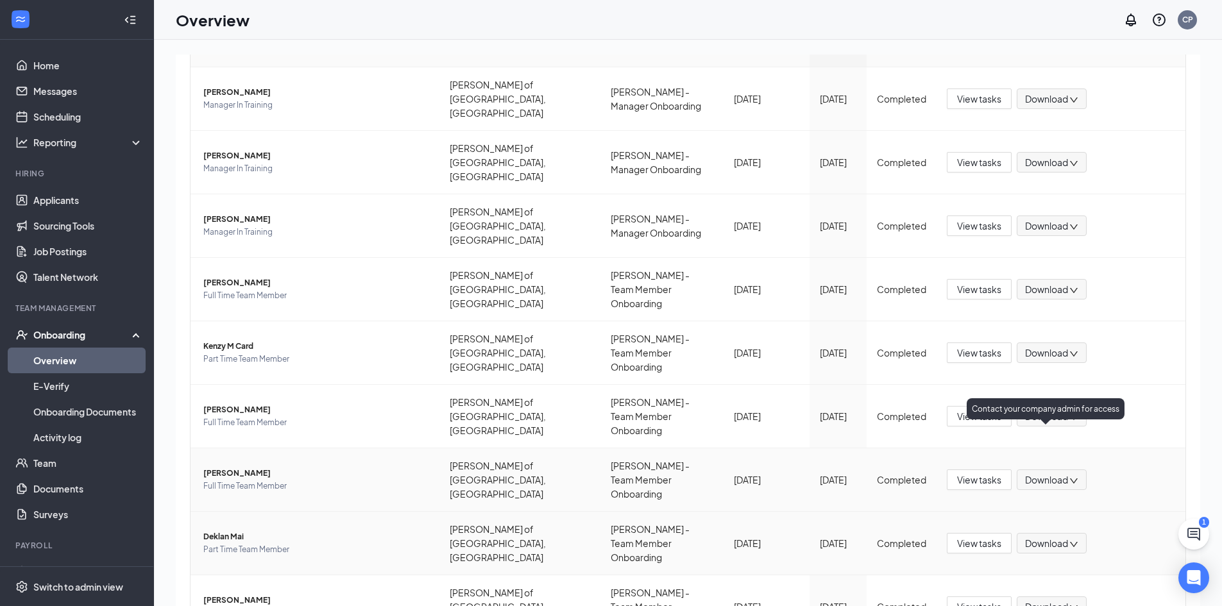
scroll to position [58, 0]
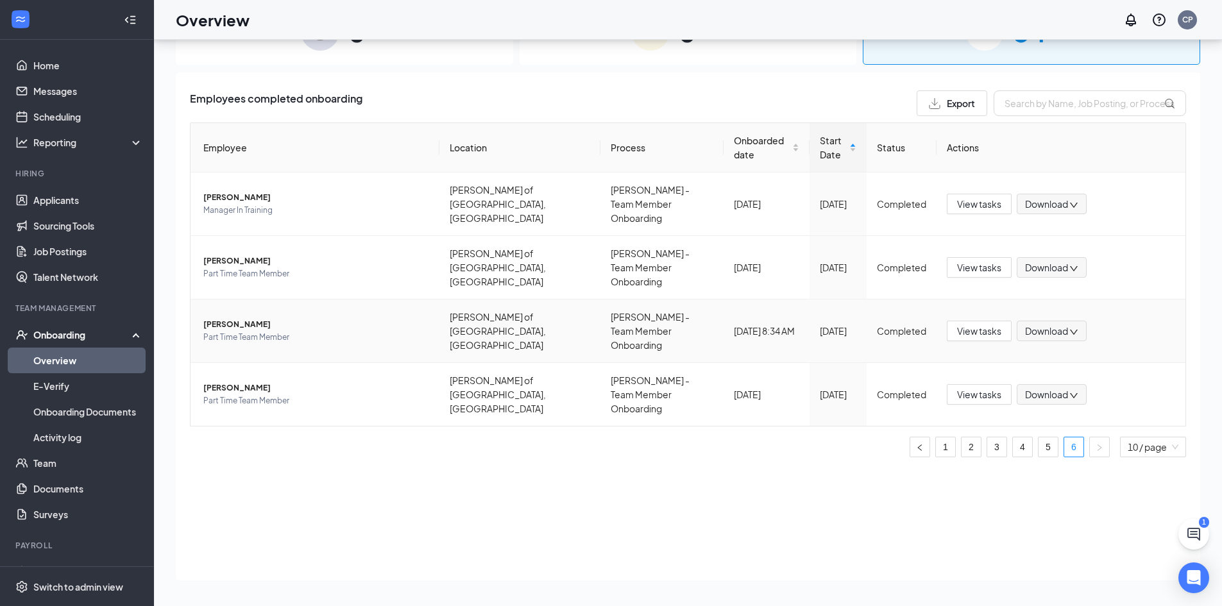
click at [231, 318] on span "Ethan Aleckson" at bounding box center [316, 324] width 226 height 13
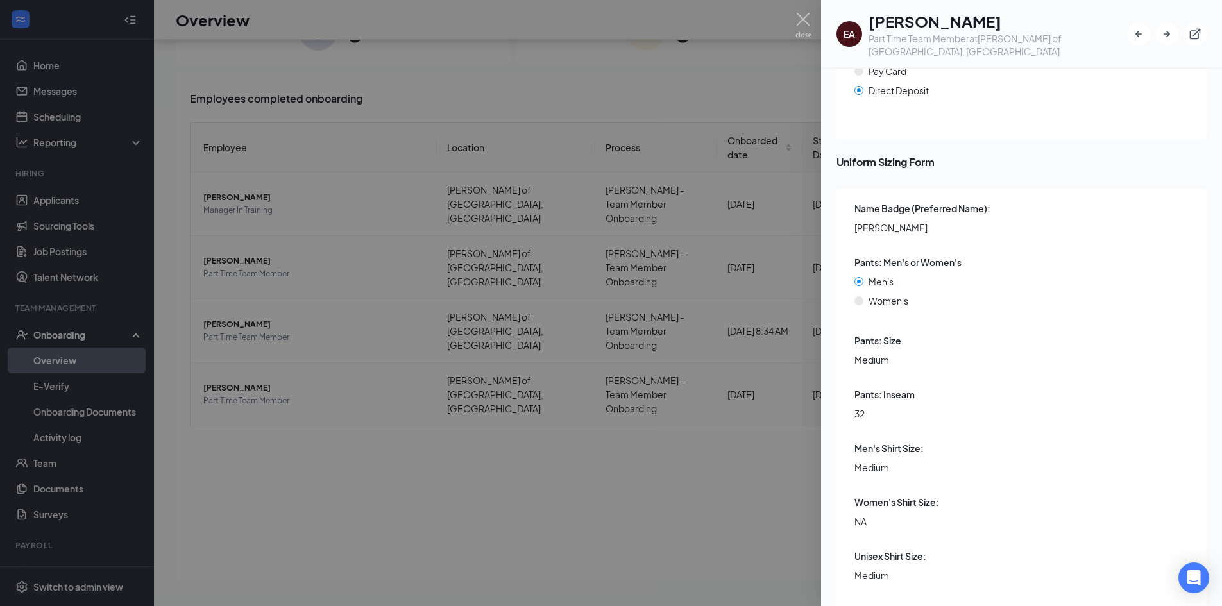
scroll to position [1199, 0]
